Goal: Task Accomplishment & Management: Use online tool/utility

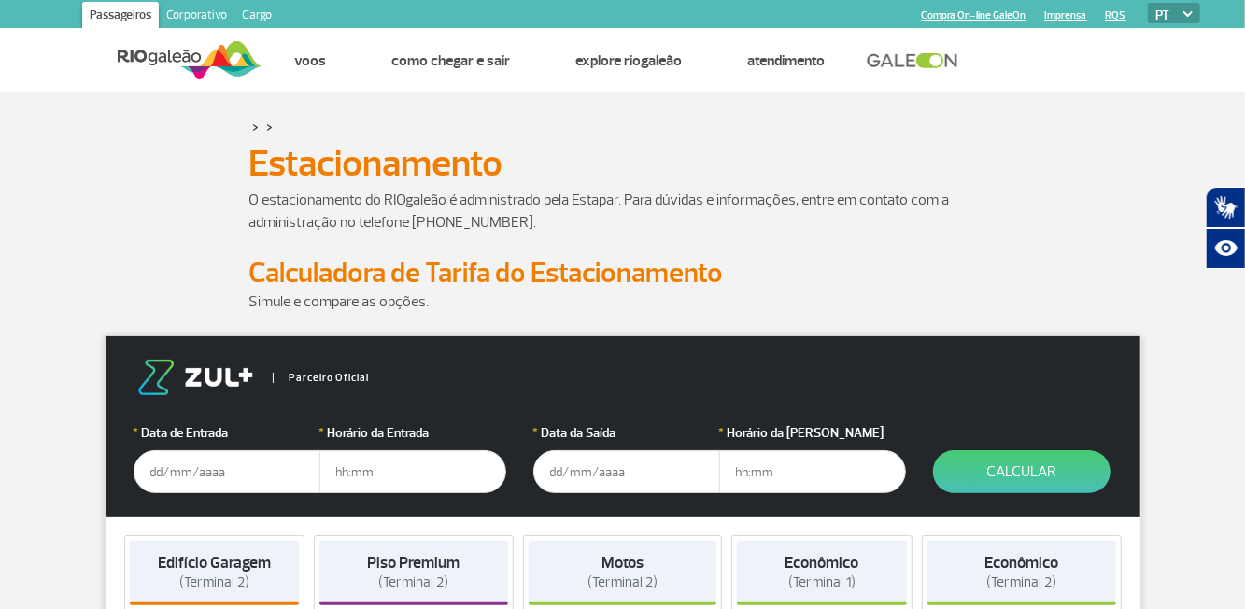
click at [155, 466] on input "text" at bounding box center [227, 471] width 187 height 43
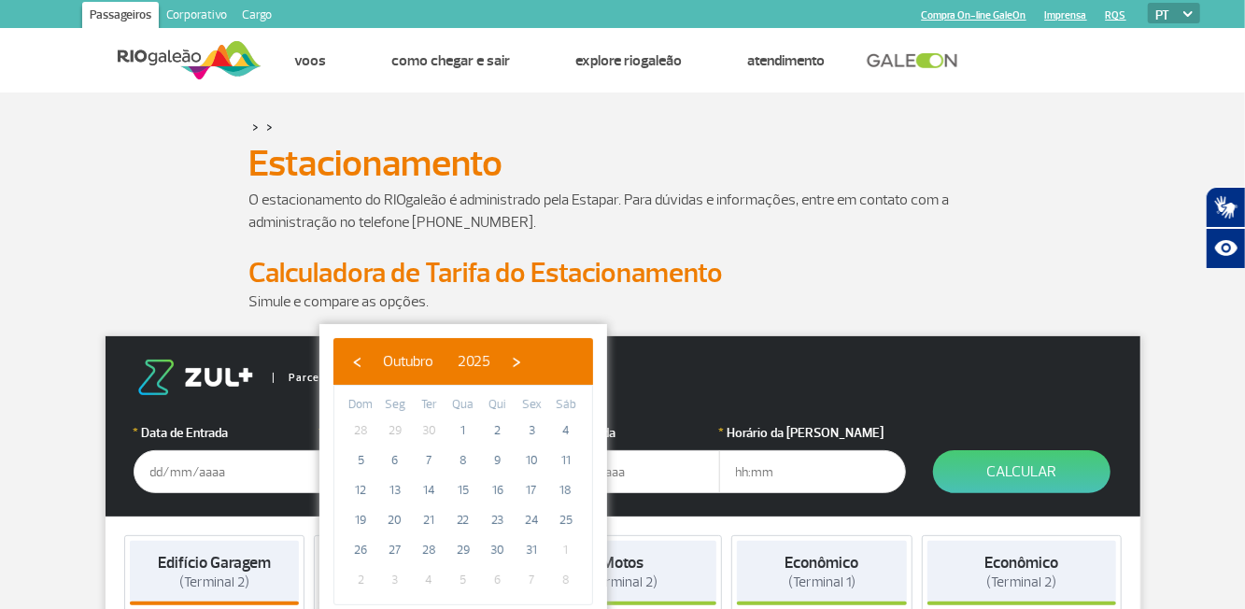
click at [470, 448] on div "* Horário da Entrada" at bounding box center [412, 458] width 187 height 70
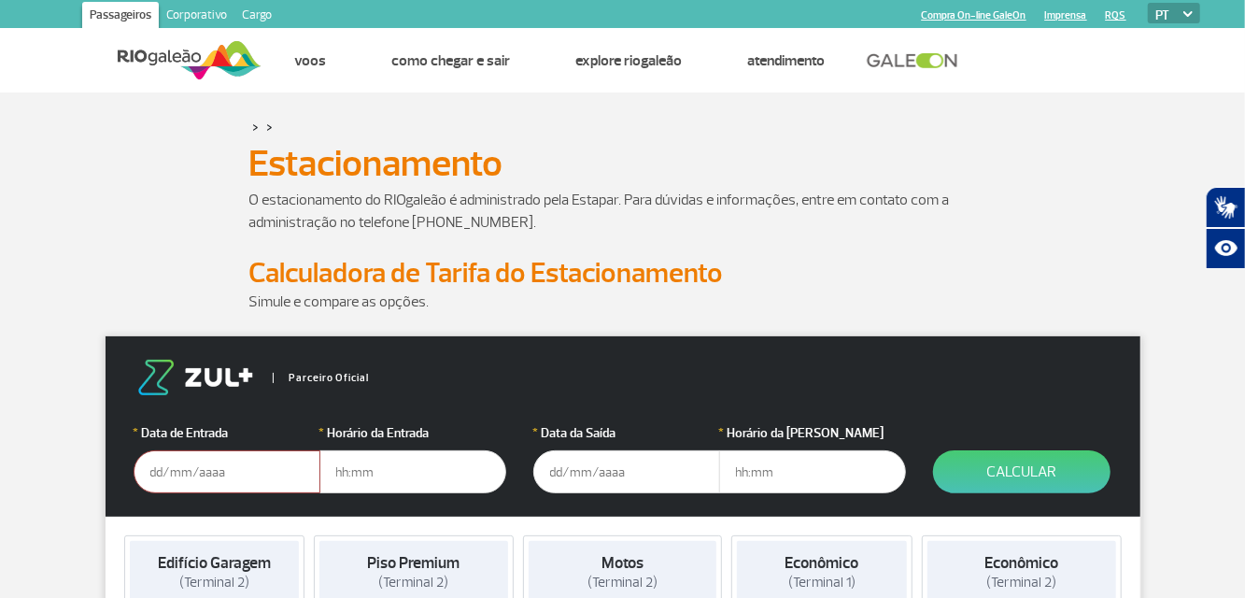
click at [252, 472] on input "text" at bounding box center [227, 471] width 187 height 43
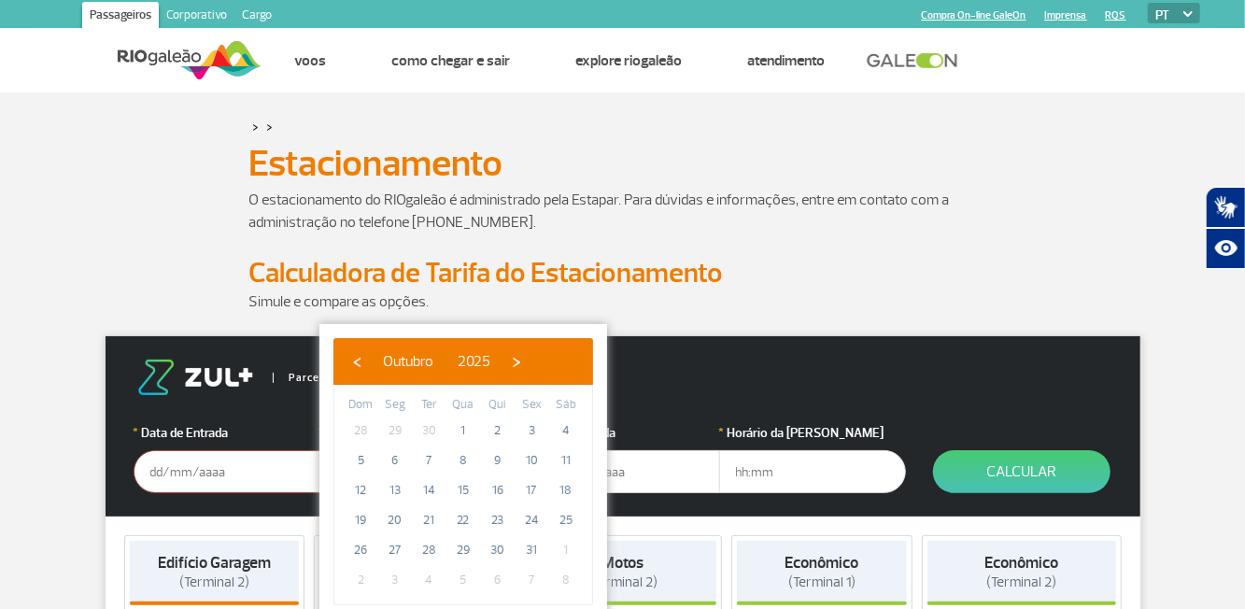
click at [456, 448] on div "* Horário da Entrada" at bounding box center [412, 458] width 187 height 70
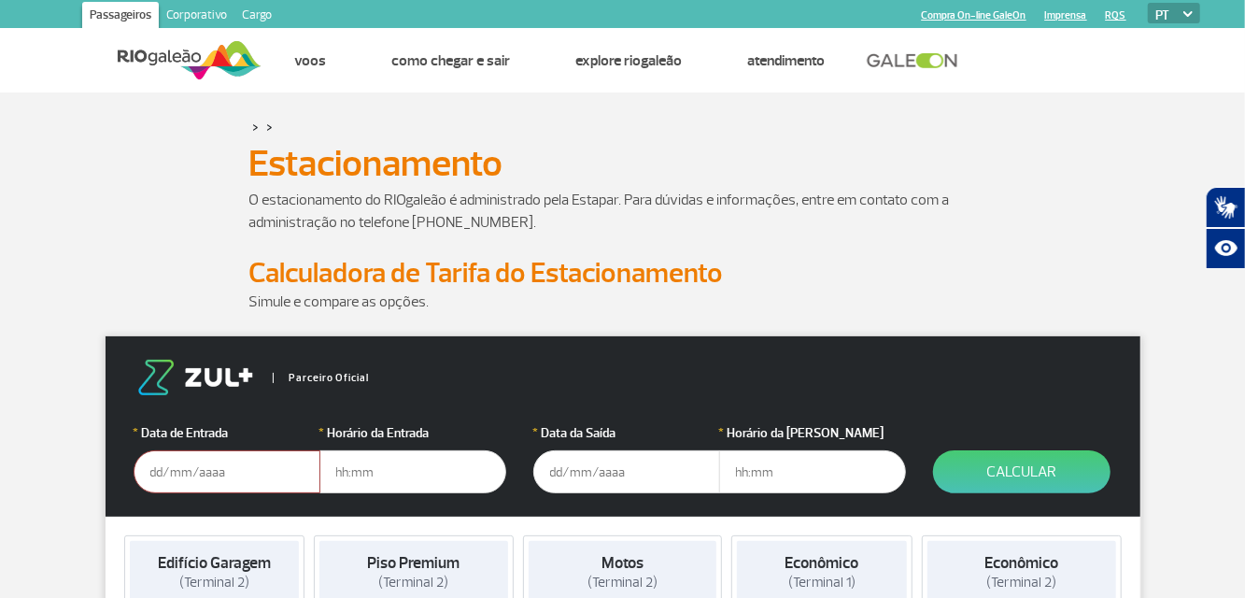
click at [235, 512] on form "Parceiro Oficial * Data de Entrada * Horário da Entrada * Data da Saída * Horár…" at bounding box center [623, 426] width 1035 height 180
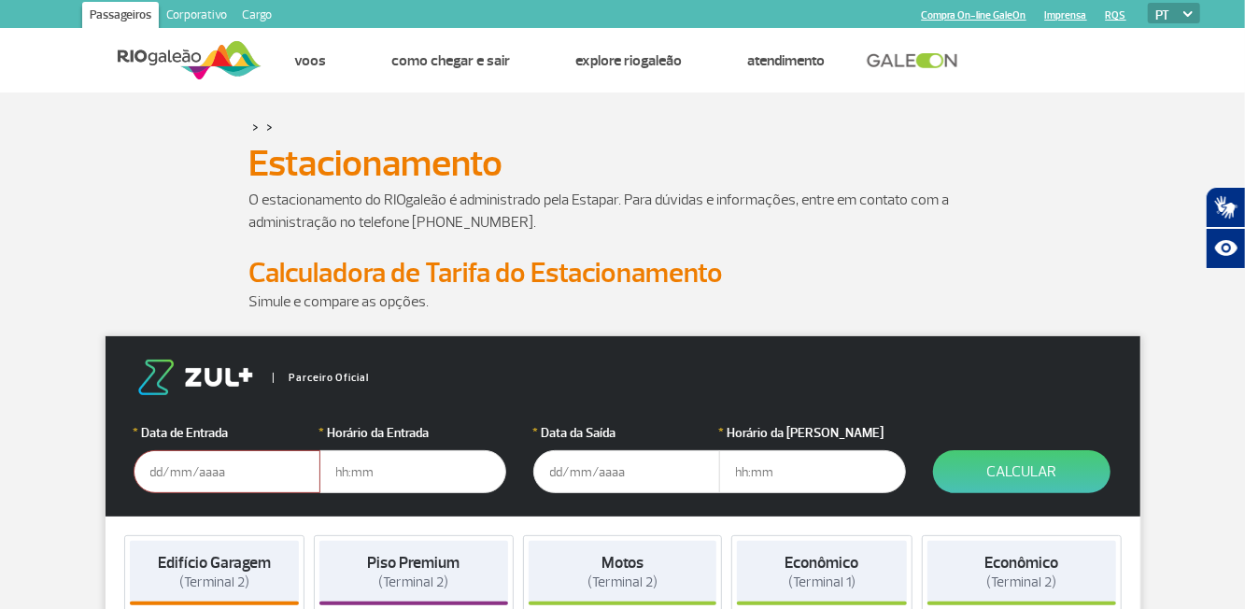
click at [235, 478] on input "text" at bounding box center [227, 471] width 187 height 43
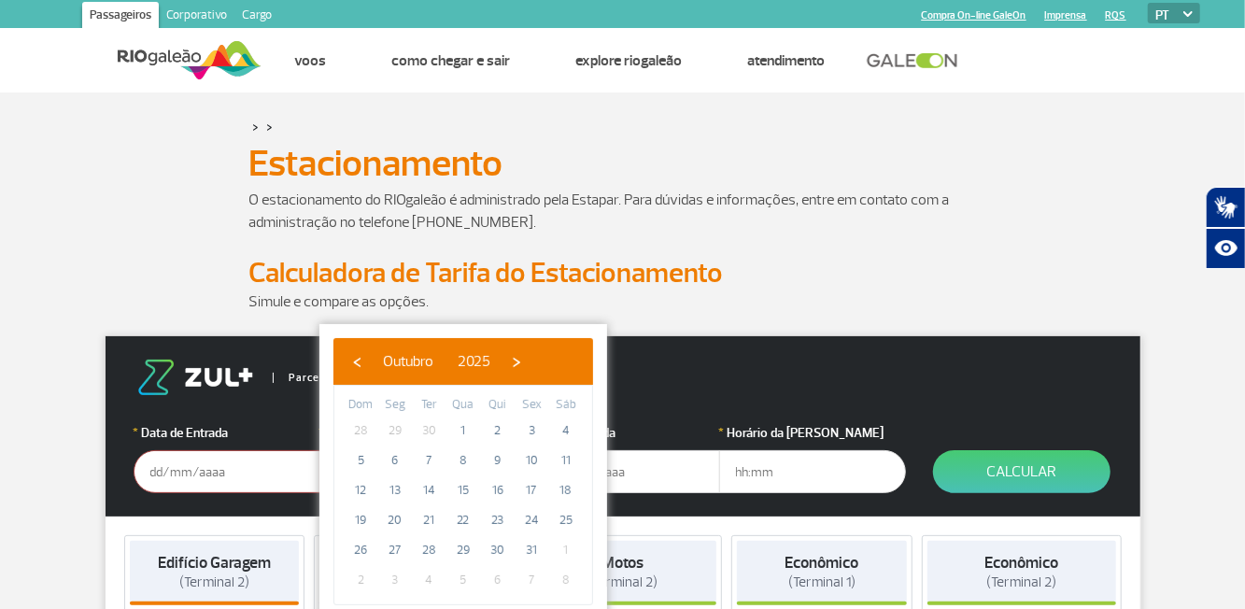
click at [458, 454] on input "text" at bounding box center [412, 471] width 187 height 43
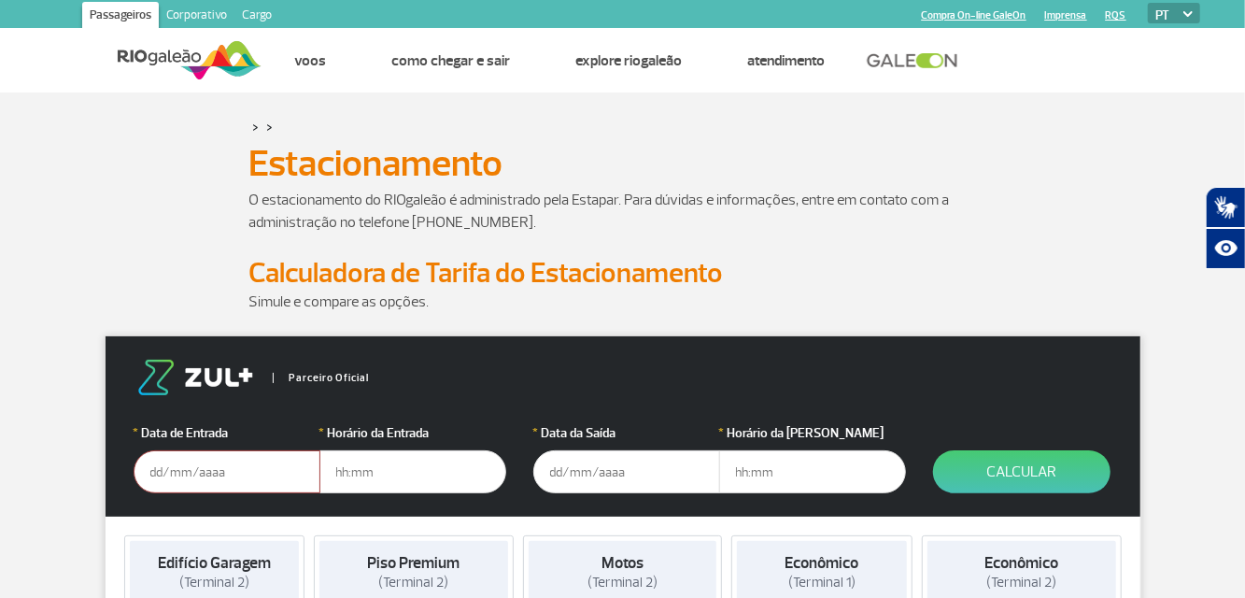
click at [389, 462] on input "text" at bounding box center [412, 471] width 187 height 43
click at [400, 470] on input "text" at bounding box center [412, 471] width 187 height 43
click at [392, 465] on input "text" at bounding box center [412, 471] width 187 height 43
click at [416, 463] on input "text" at bounding box center [412, 471] width 187 height 43
click at [437, 465] on input "text" at bounding box center [412, 471] width 187 height 43
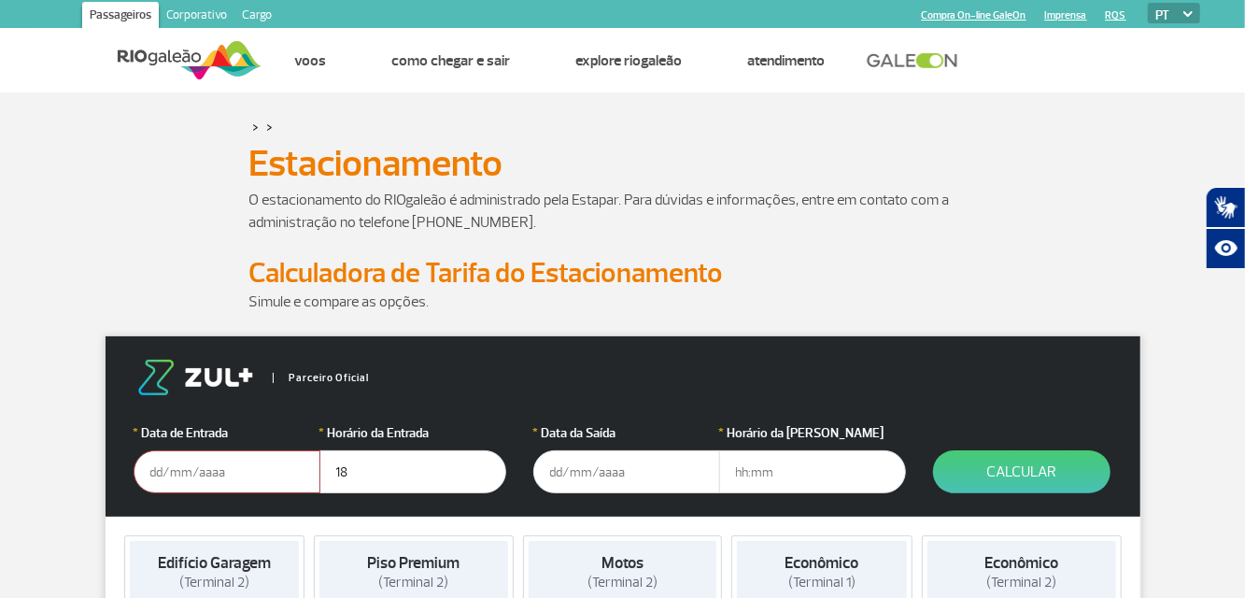
type input "1"
type input "17:00"
type input "1"
click at [654, 463] on input "text" at bounding box center [626, 471] width 187 height 43
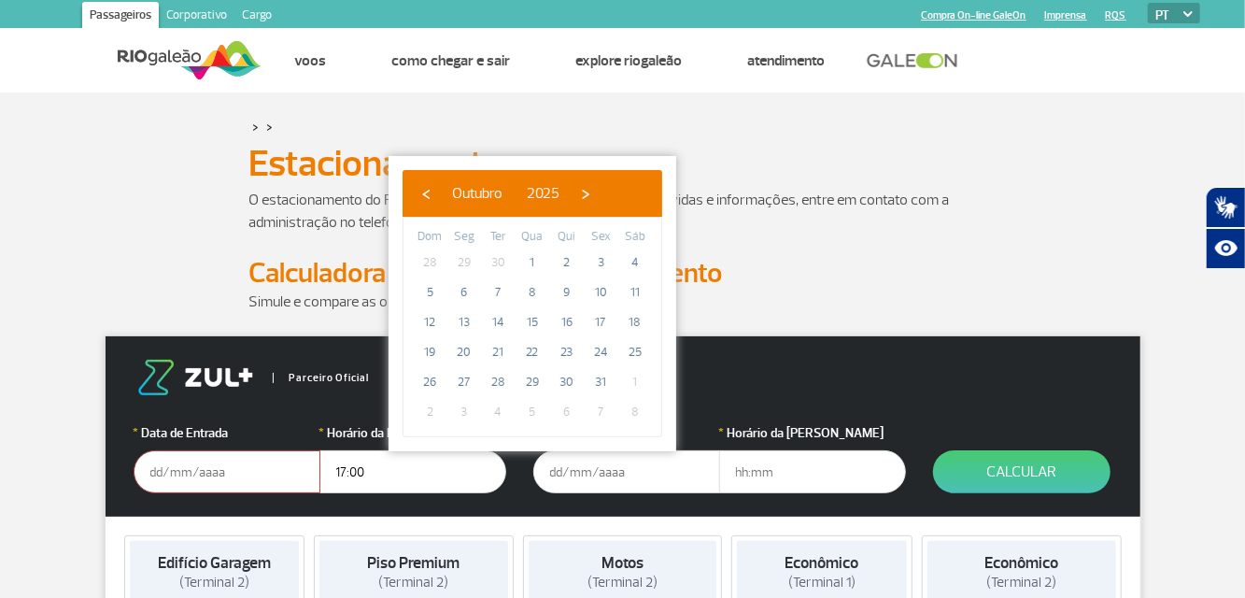
type input "[DATE]"
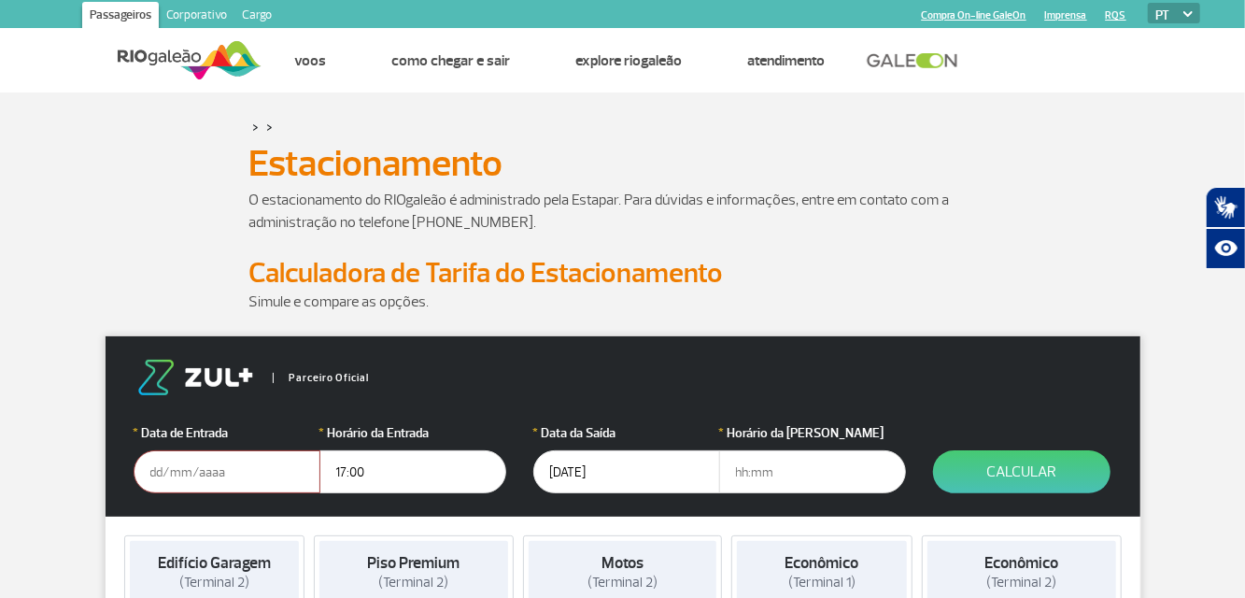
click at [783, 463] on input "text" at bounding box center [812, 471] width 187 height 43
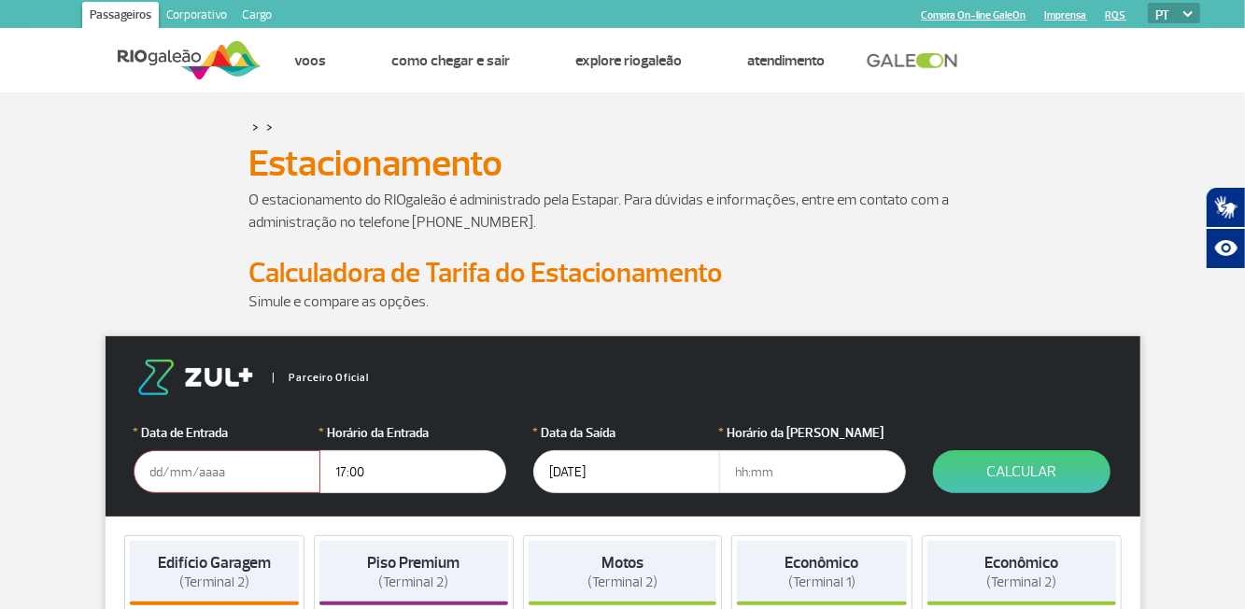
click at [817, 472] on input "text" at bounding box center [812, 471] width 187 height 43
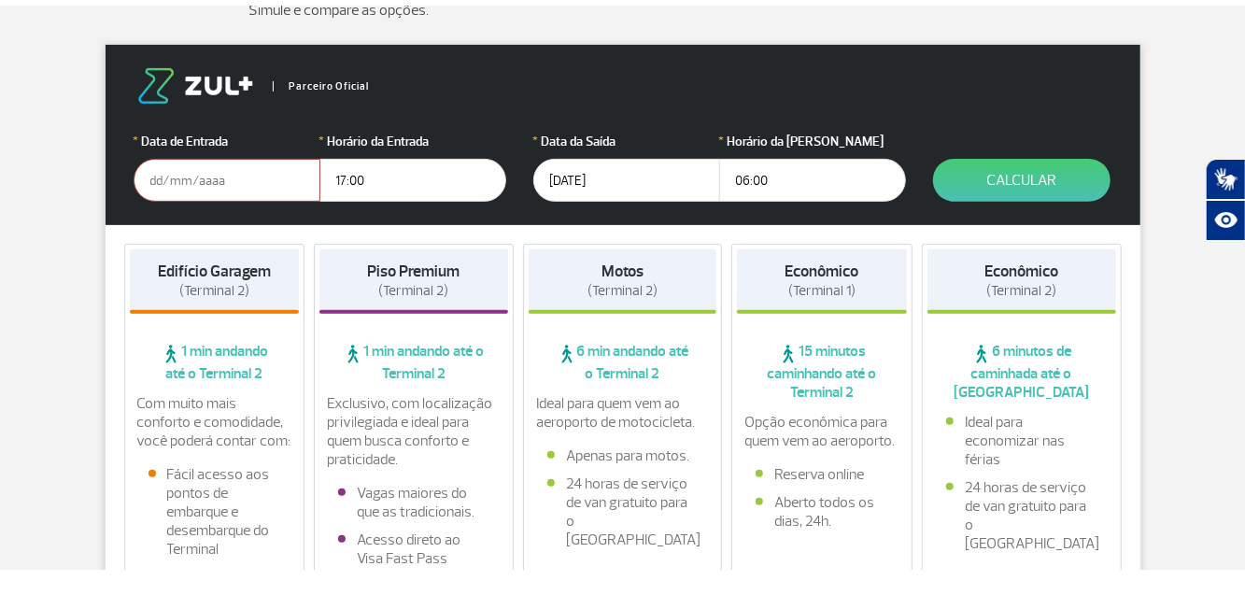
scroll to position [265, 0]
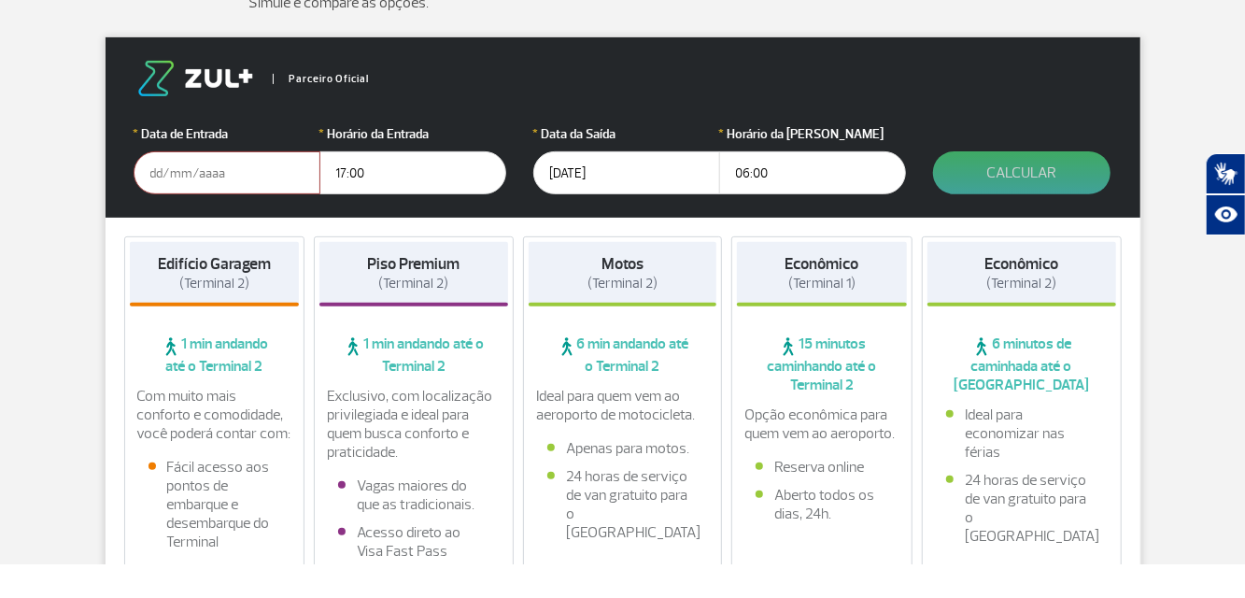
type input "06:00"
click at [1049, 197] on button "Calcular" at bounding box center [1021, 206] width 177 height 43
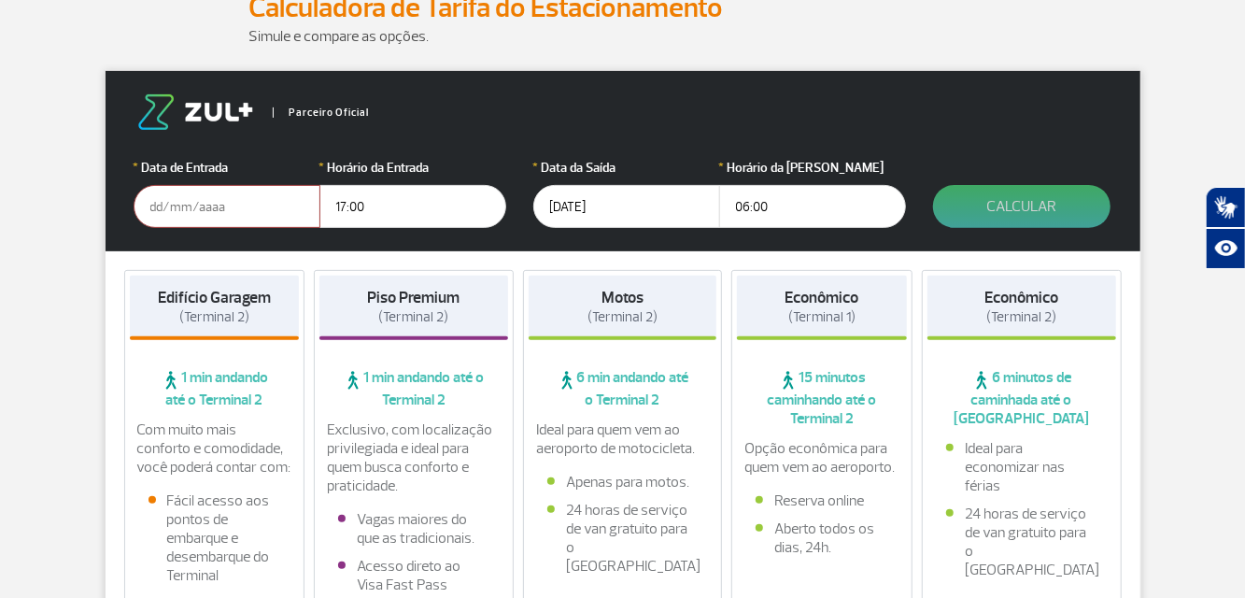
click at [1031, 206] on button "Calcular" at bounding box center [1021, 206] width 177 height 43
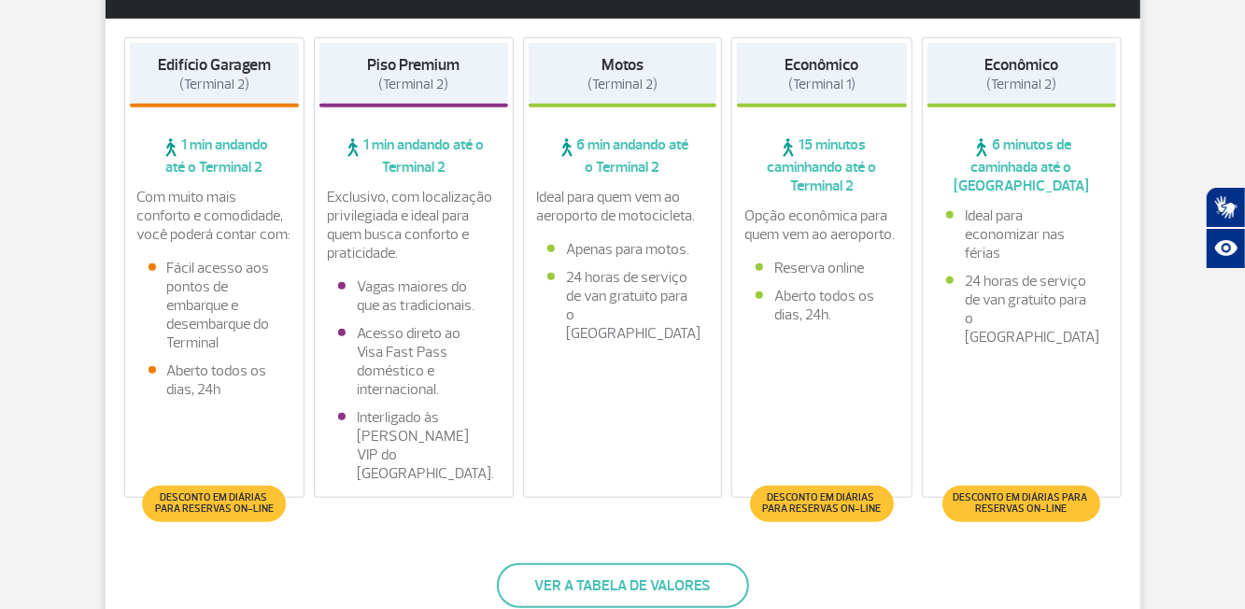
scroll to position [499, 0]
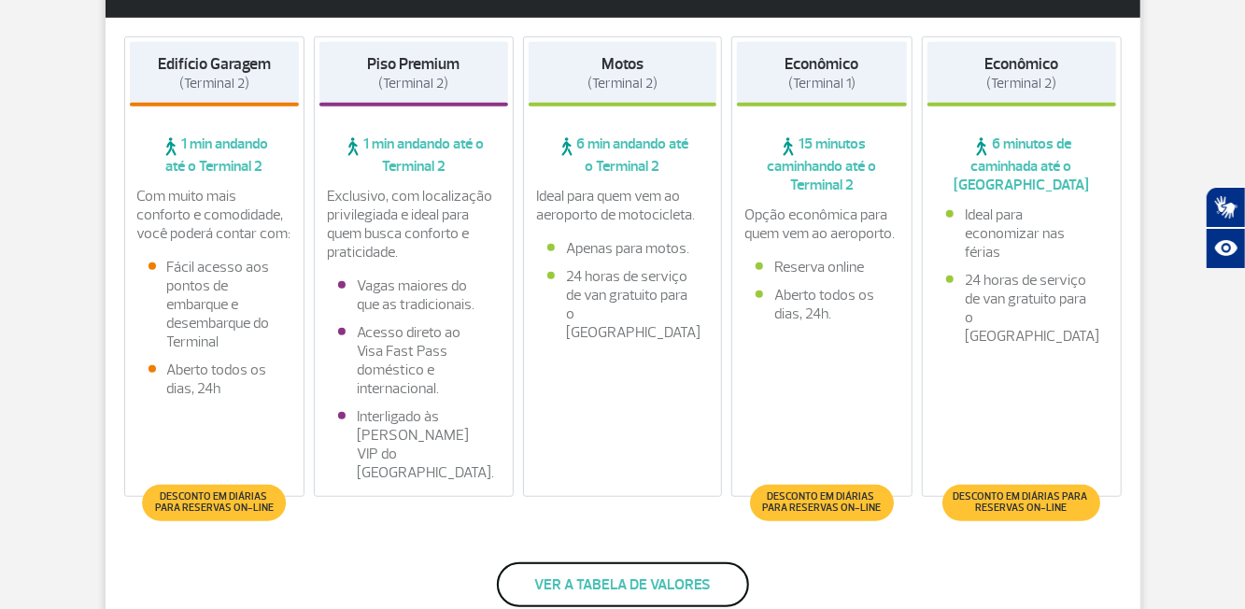
click at [702, 570] on button "Ver a tabela de valores" at bounding box center [623, 584] width 252 height 45
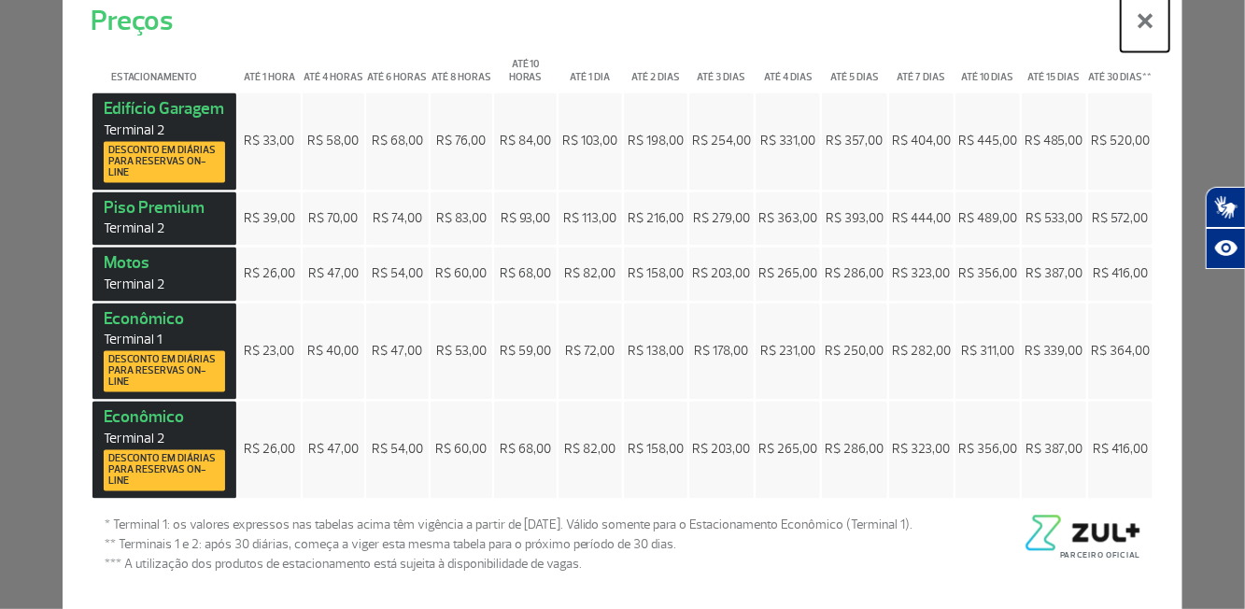
click at [1145, 51] on button "×" at bounding box center [1144, 18] width 49 height 67
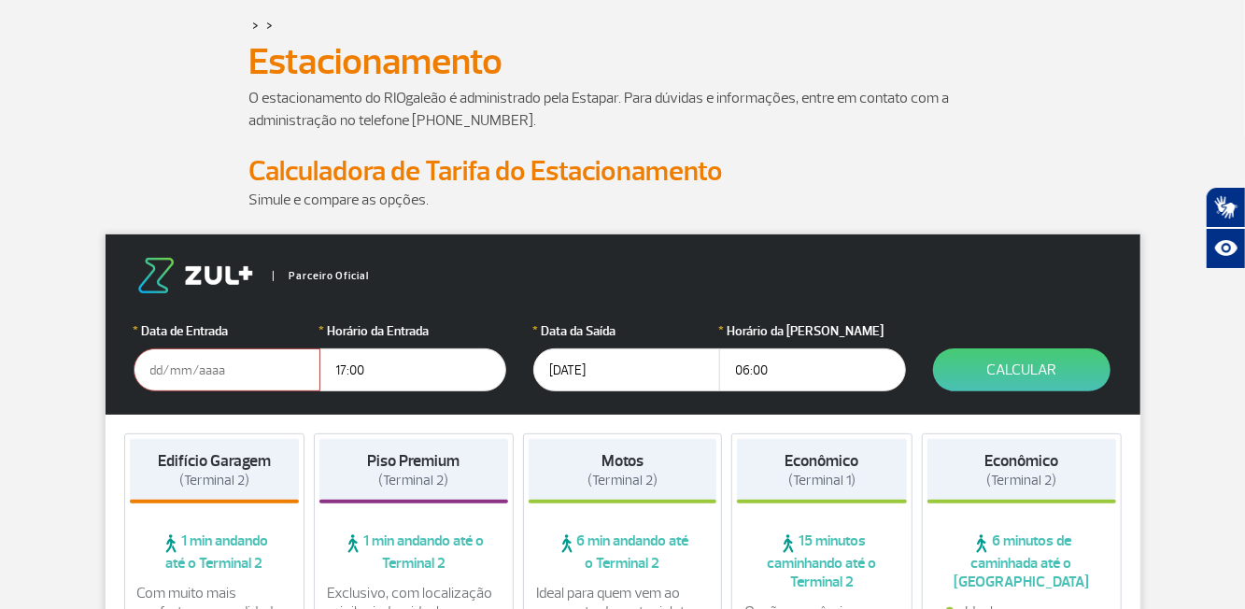
scroll to position [103, 0]
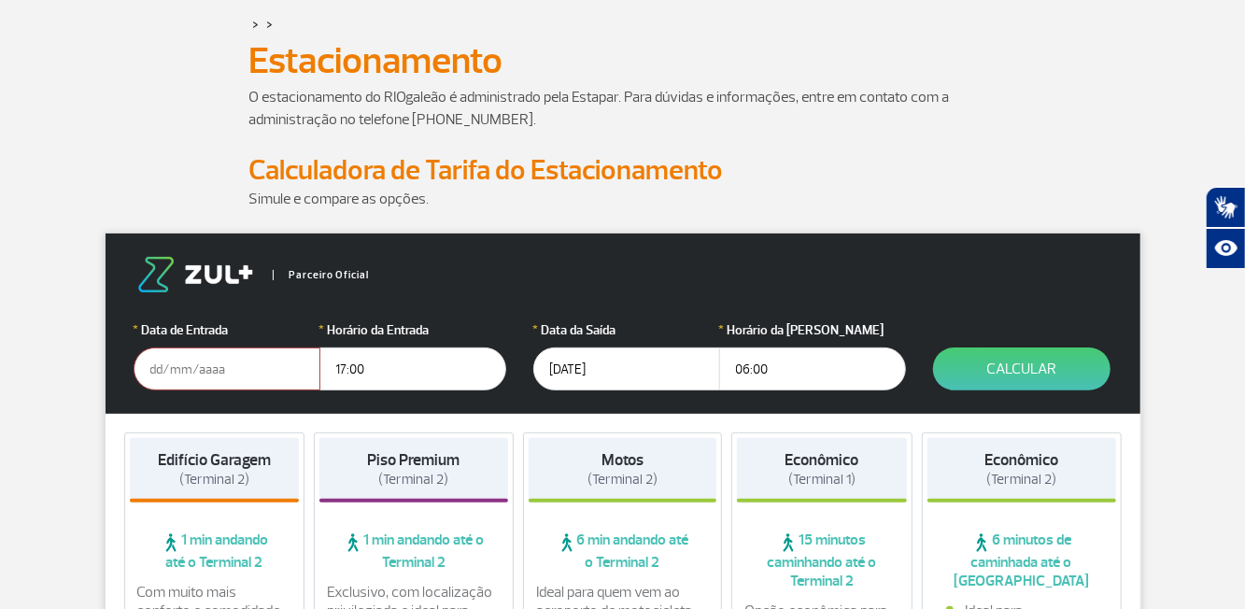
click at [194, 360] on input "text" at bounding box center [227, 368] width 187 height 43
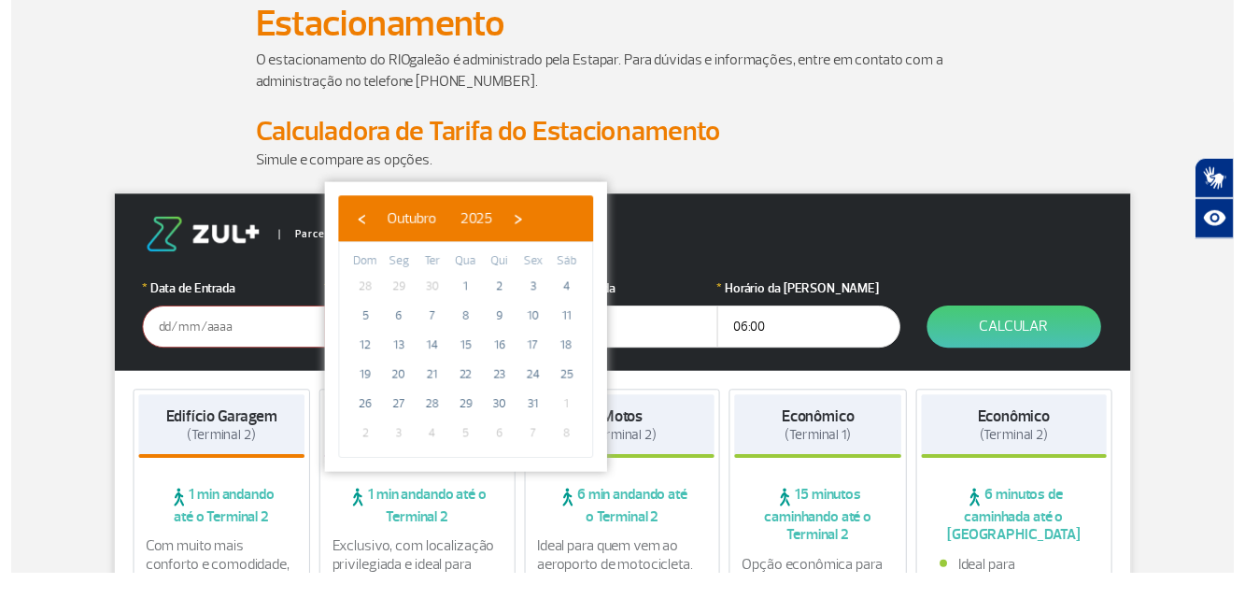
scroll to position [118, 0]
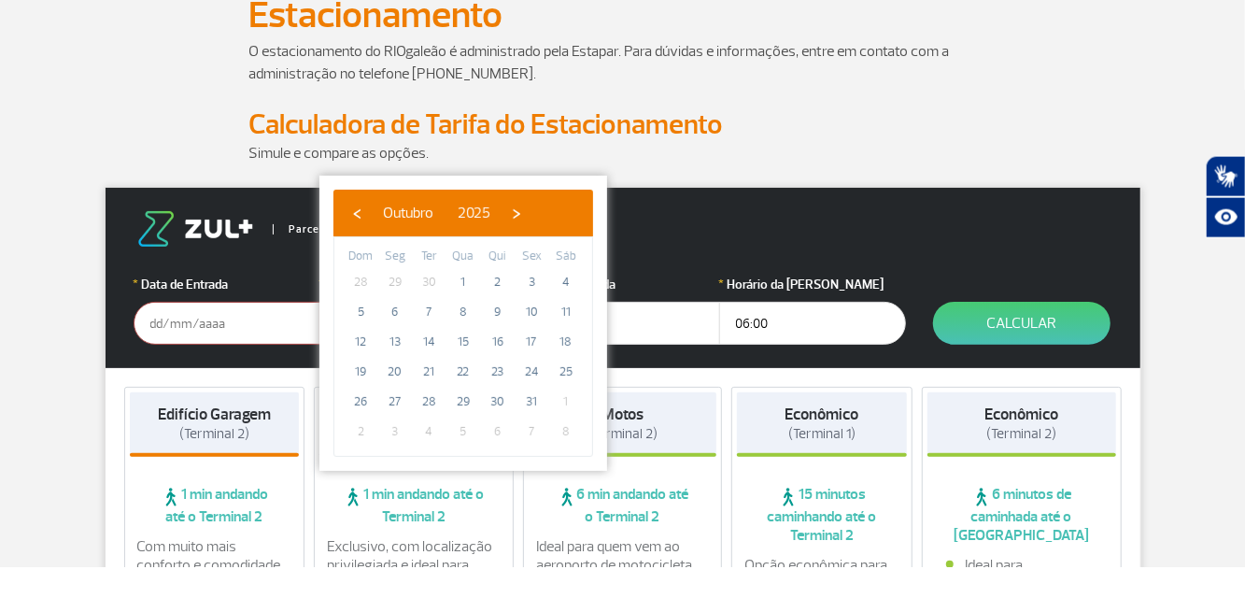
type input "[DATE]"
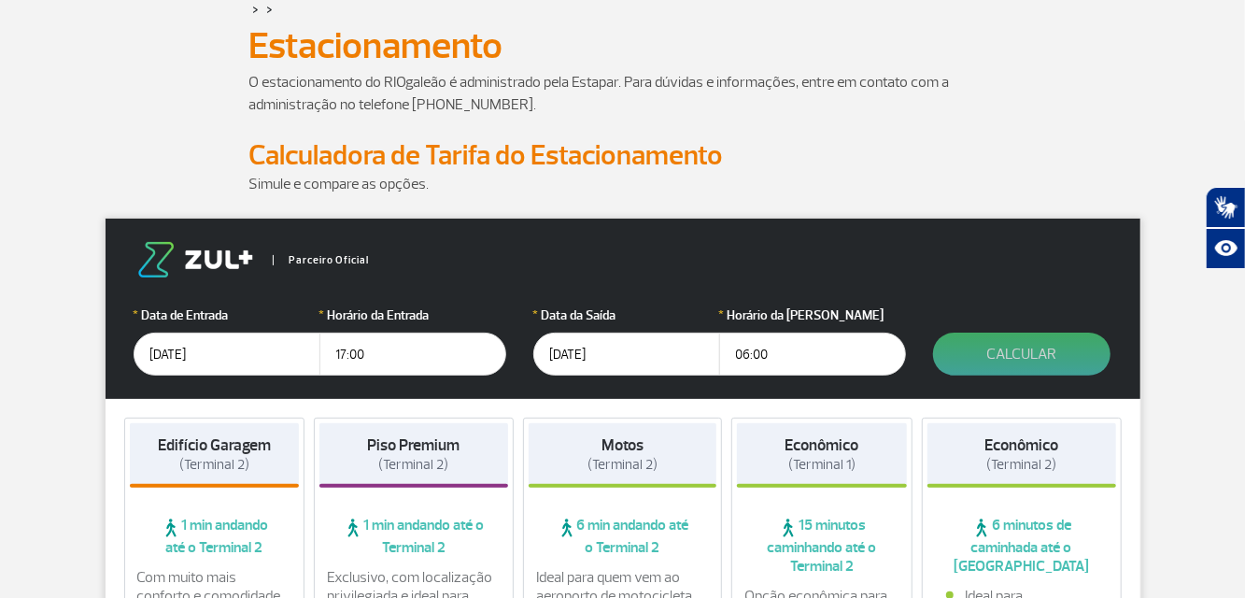
click at [1051, 350] on button "Calcular" at bounding box center [1021, 353] width 177 height 43
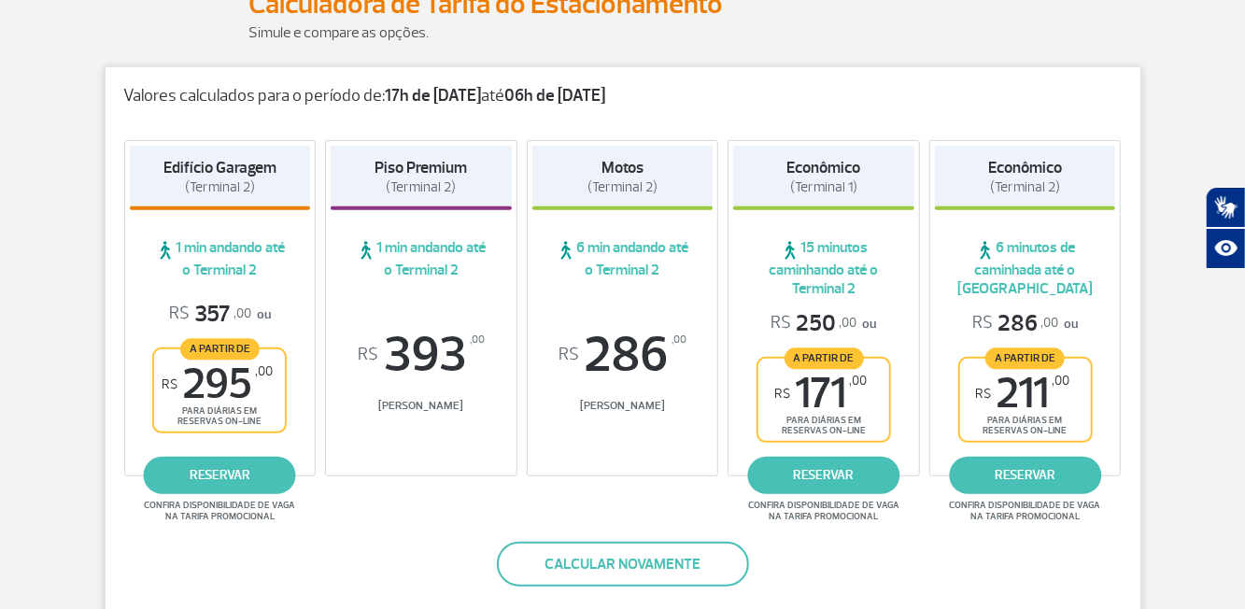
scroll to position [271, 0]
